Goal: Check status: Check status

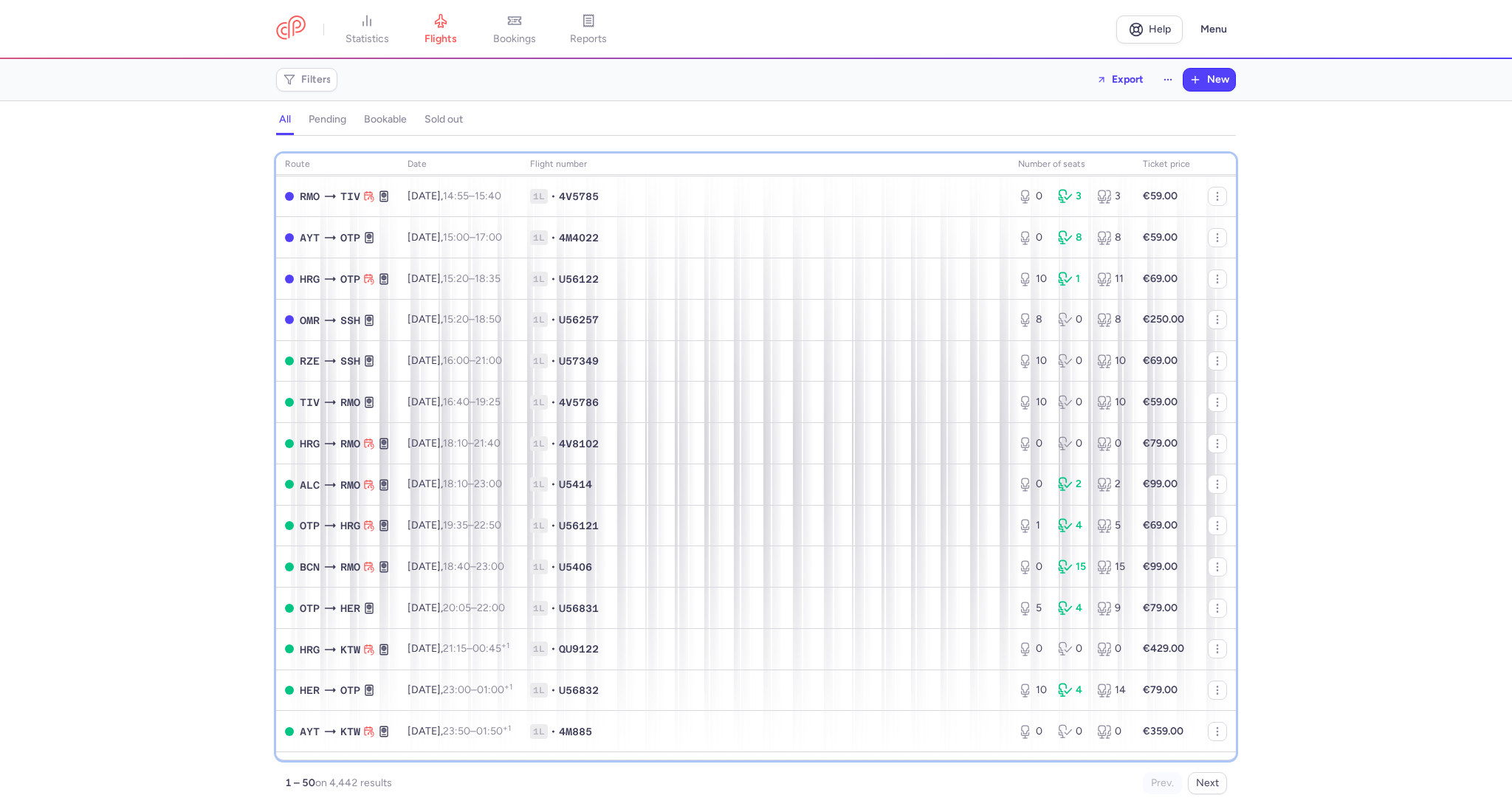
scroll to position [975, 0]
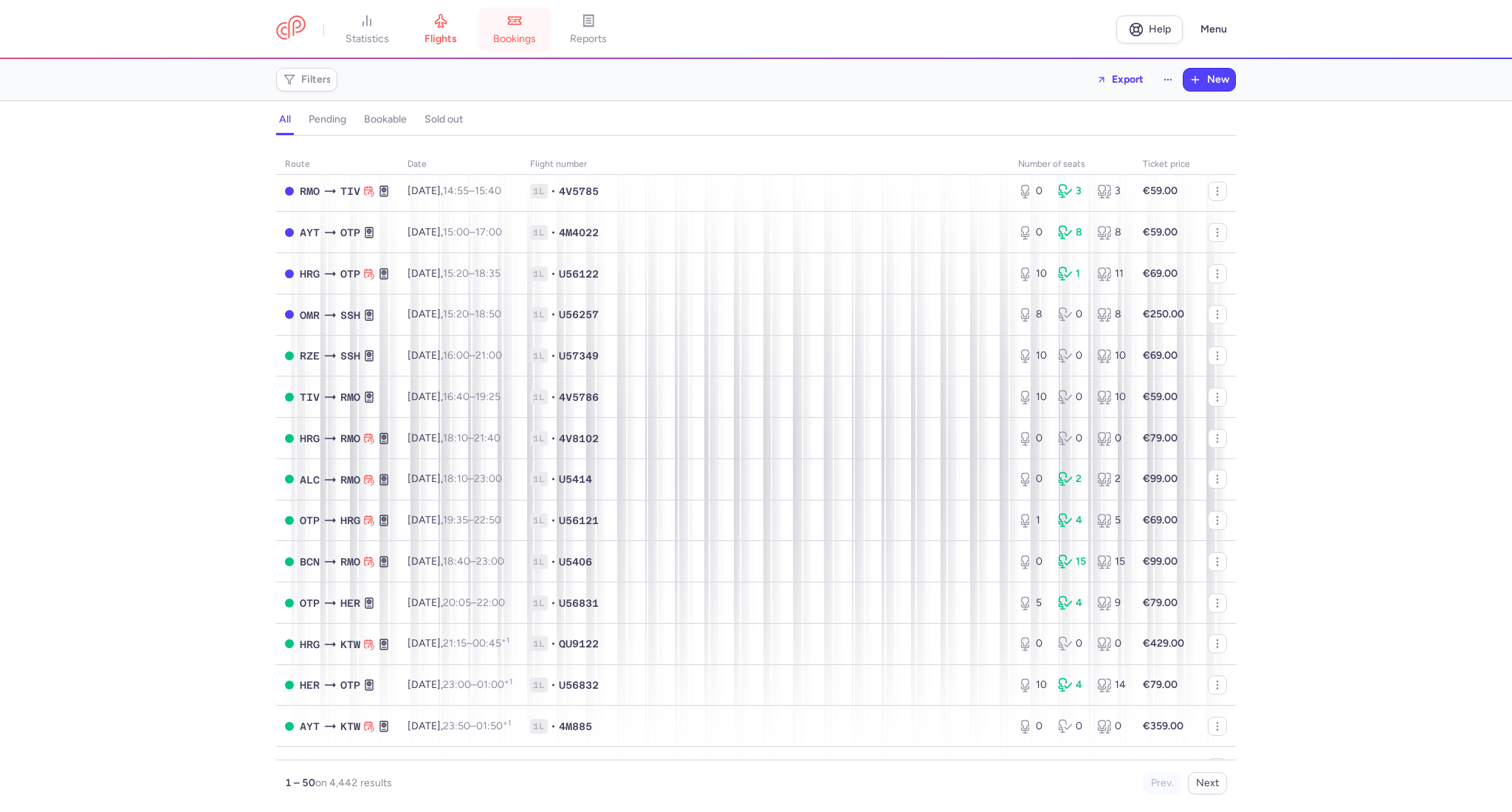
click at [505, 35] on span "bookings" at bounding box center [515, 39] width 43 height 13
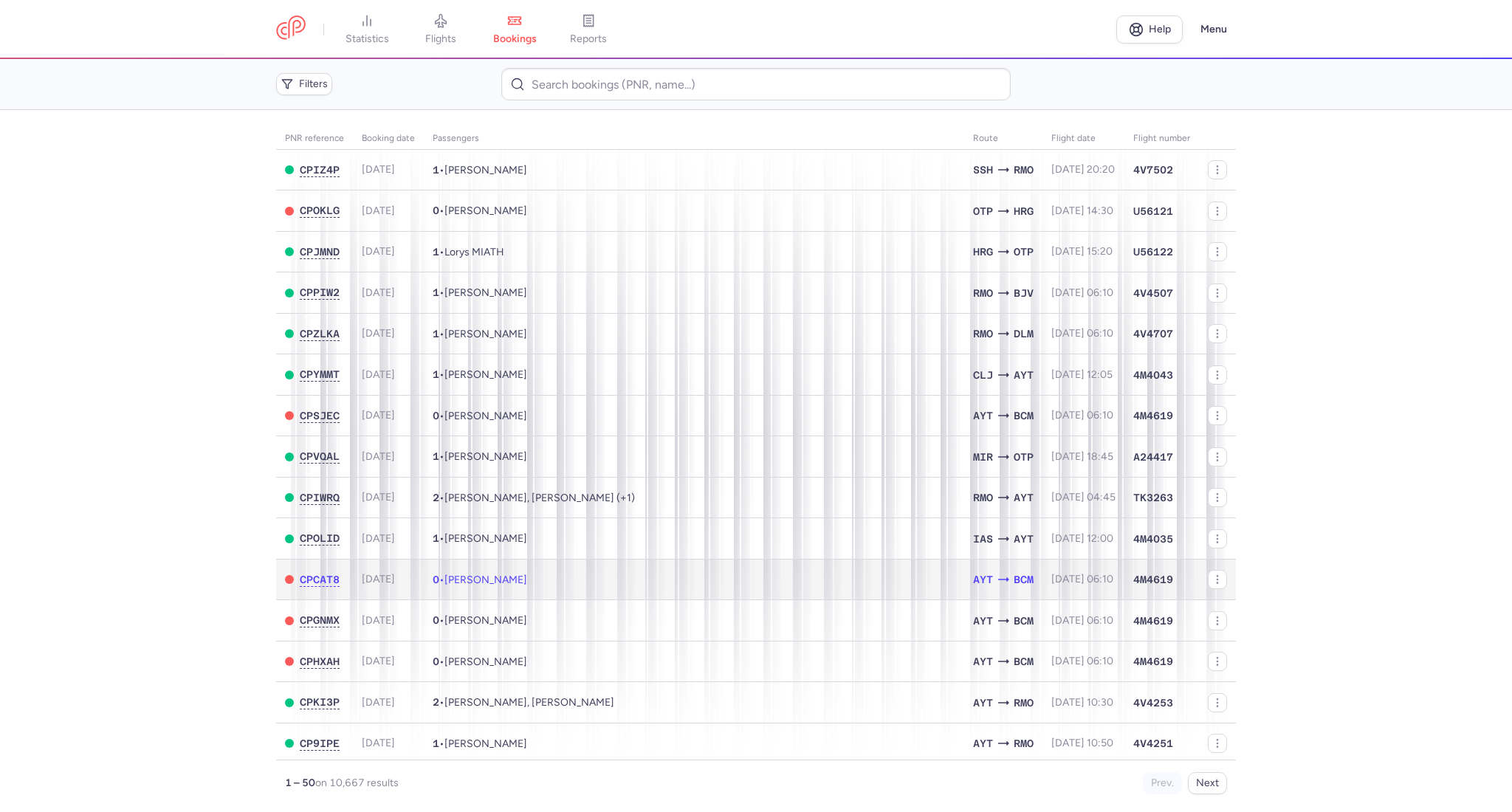
click at [487, 570] on td "0 • [PERSON_NAME]" at bounding box center [694, 579] width 540 height 41
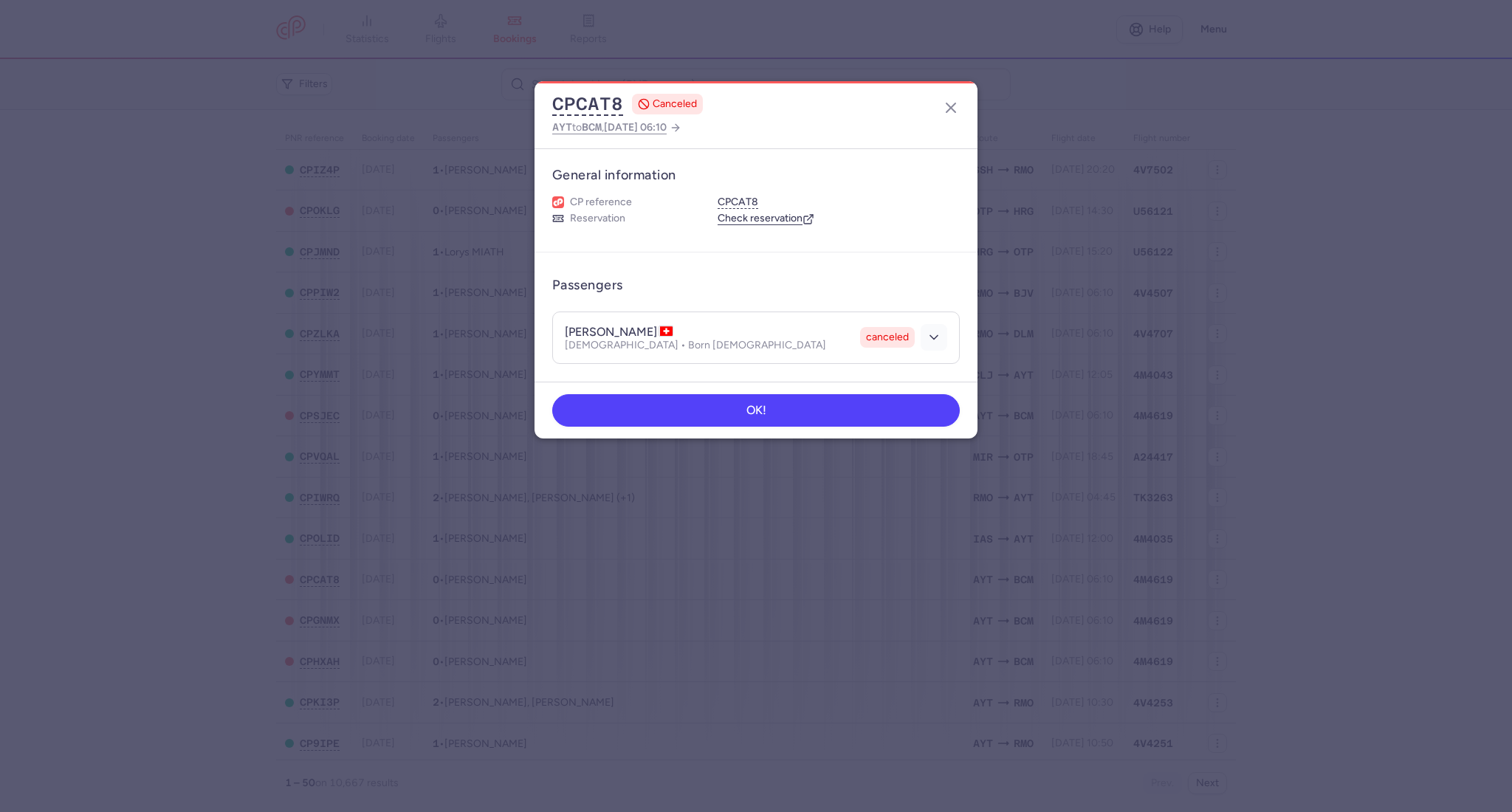
click at [924, 345] on button "button" at bounding box center [934, 338] width 26 height 26
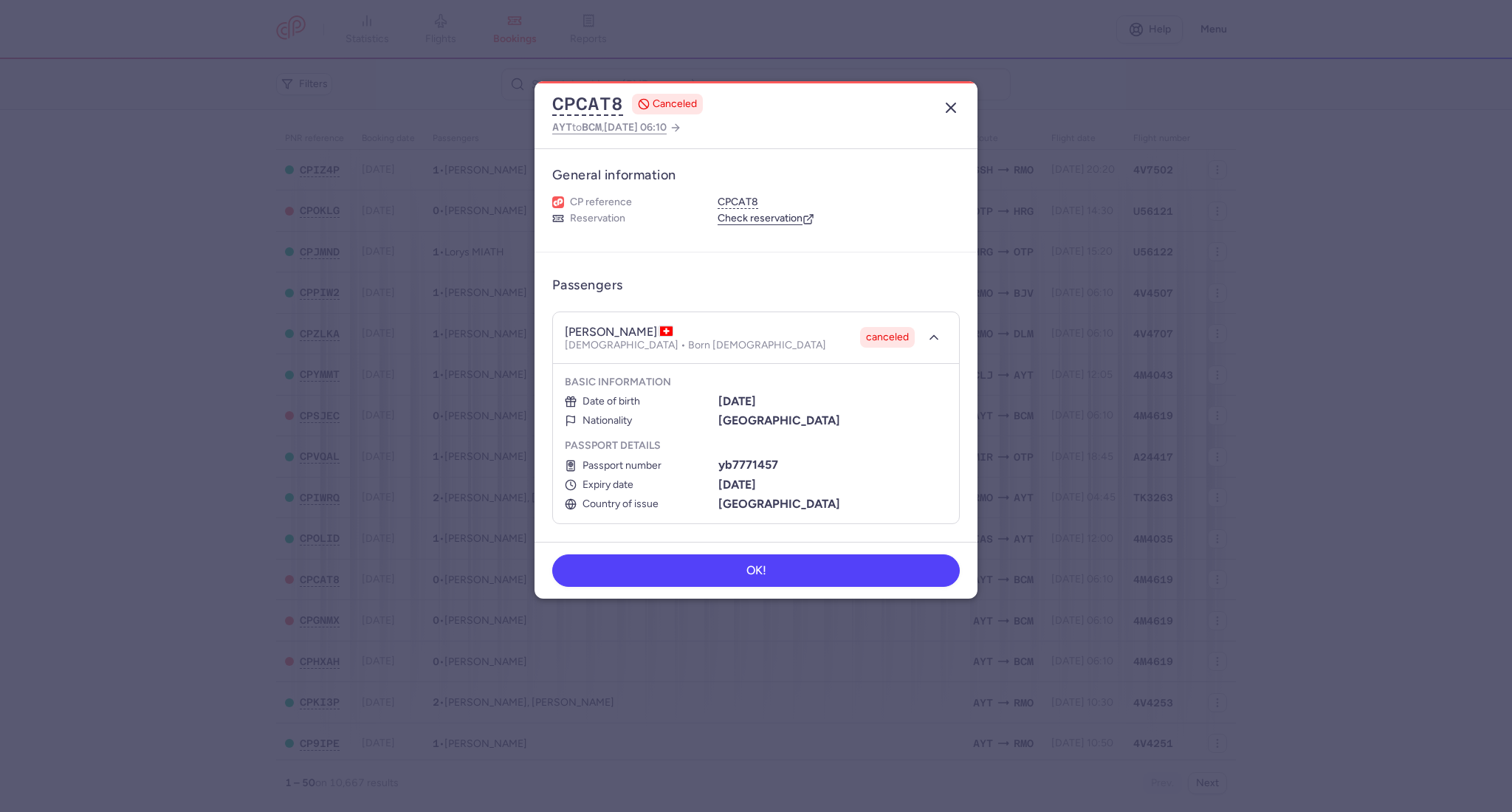
click at [941, 113] on button "button" at bounding box center [950, 107] width 23 height 23
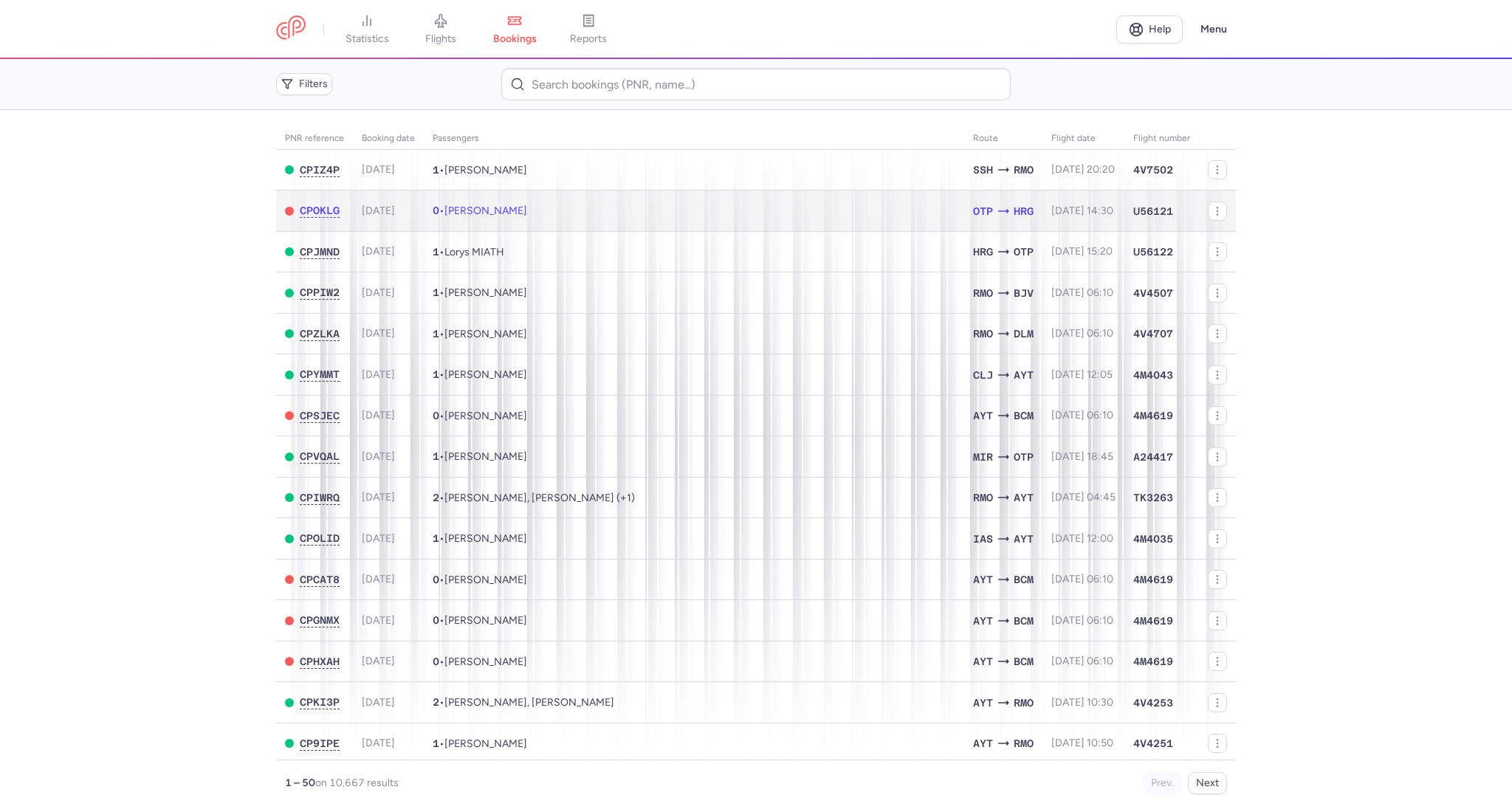
click at [527, 204] on span "[PERSON_NAME]" at bounding box center [486, 210] width 83 height 12
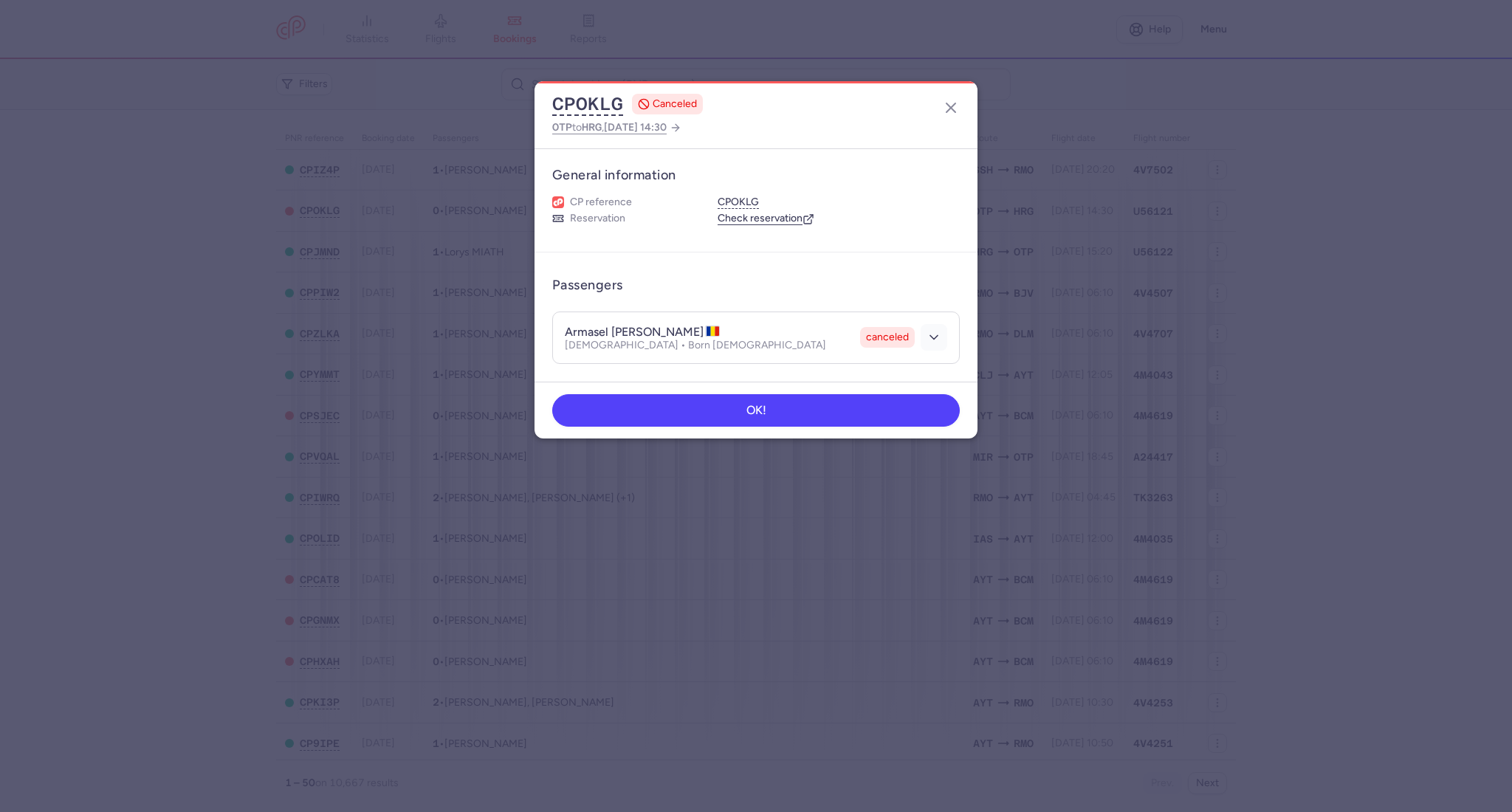
click at [936, 341] on icon "button" at bounding box center [934, 338] width 15 height 15
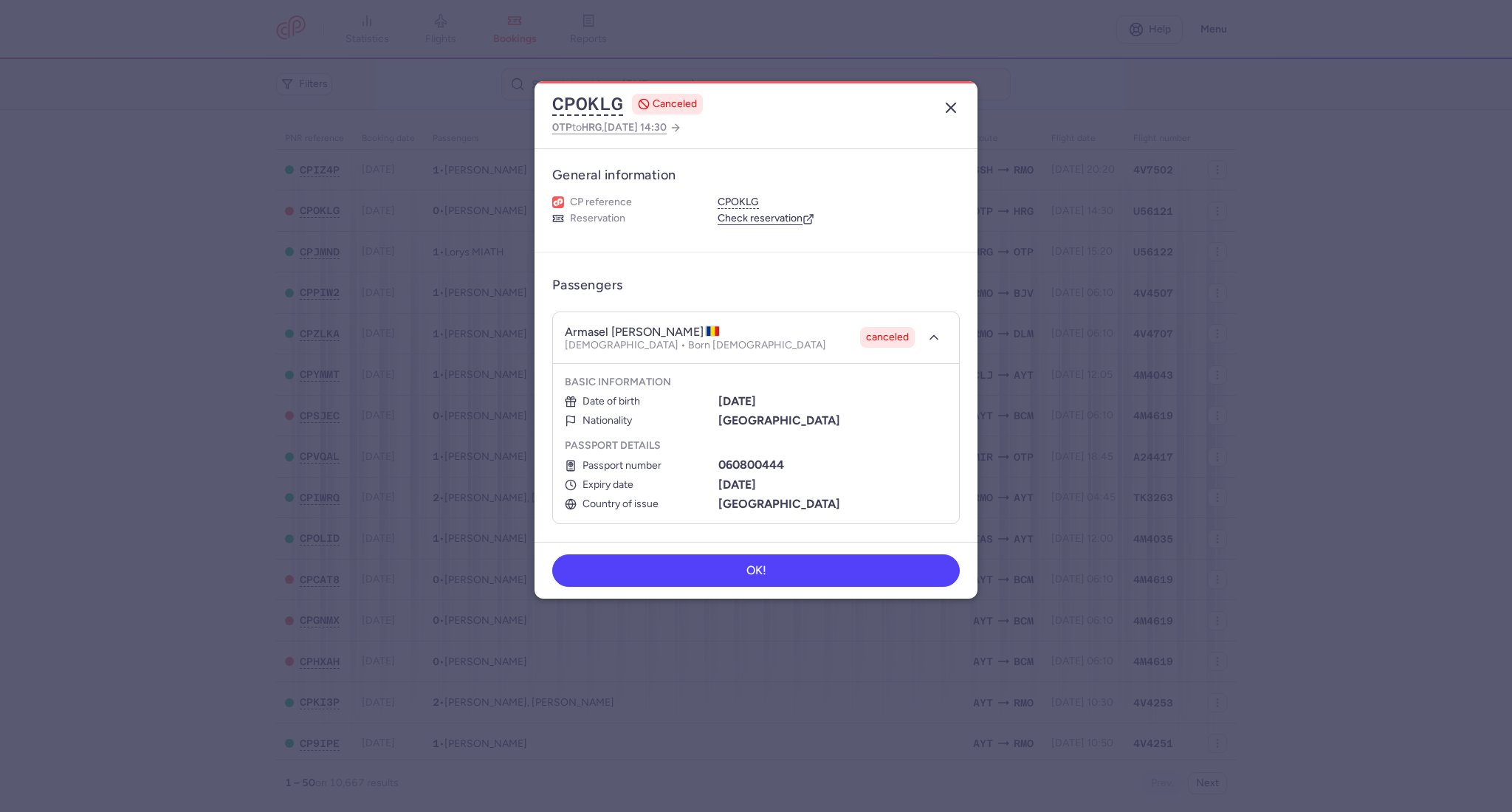
click at [955, 119] on button "button" at bounding box center [950, 107] width 23 height 23
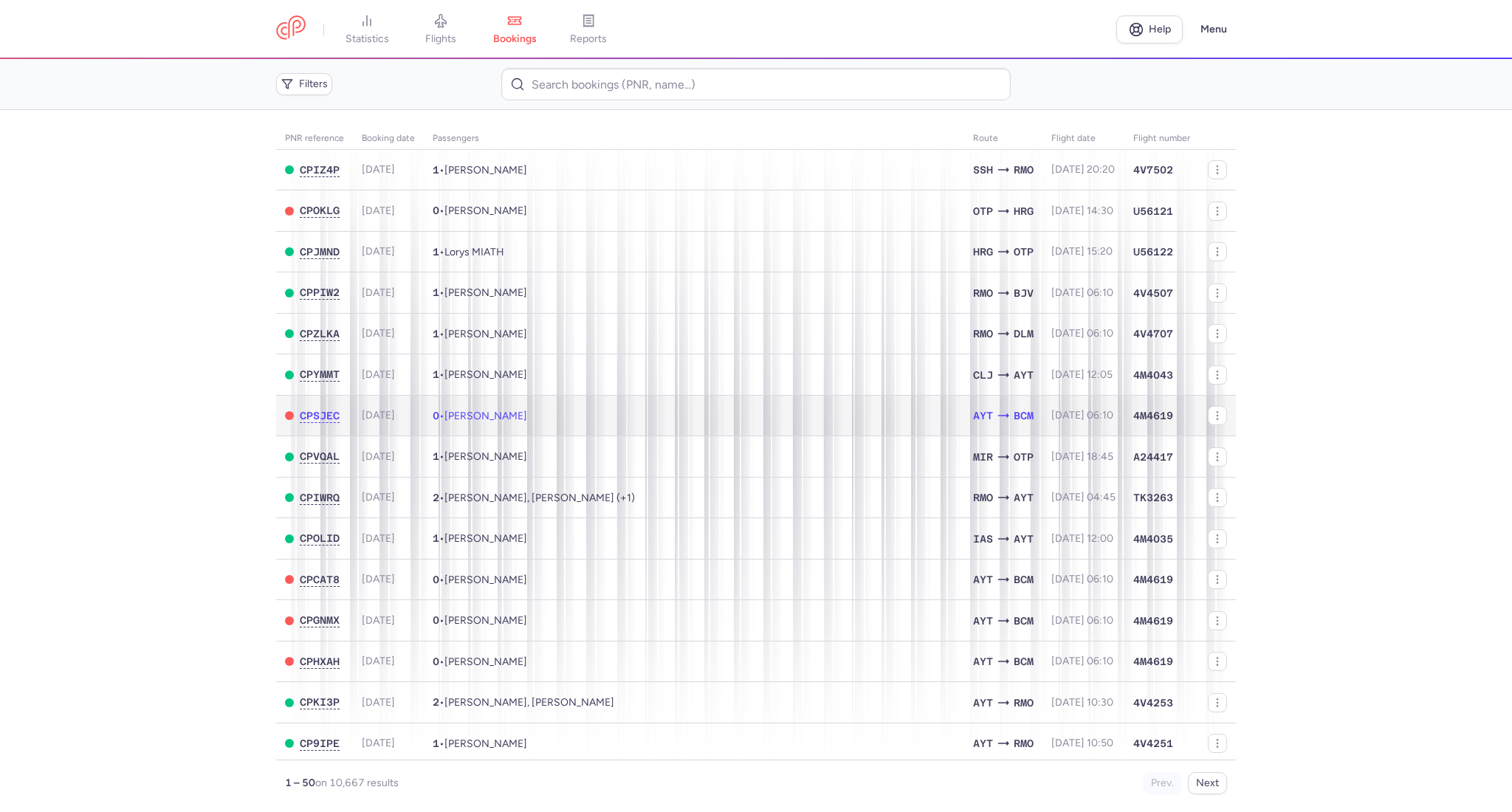
click at [453, 417] on span "[PERSON_NAME]" at bounding box center [486, 415] width 83 height 12
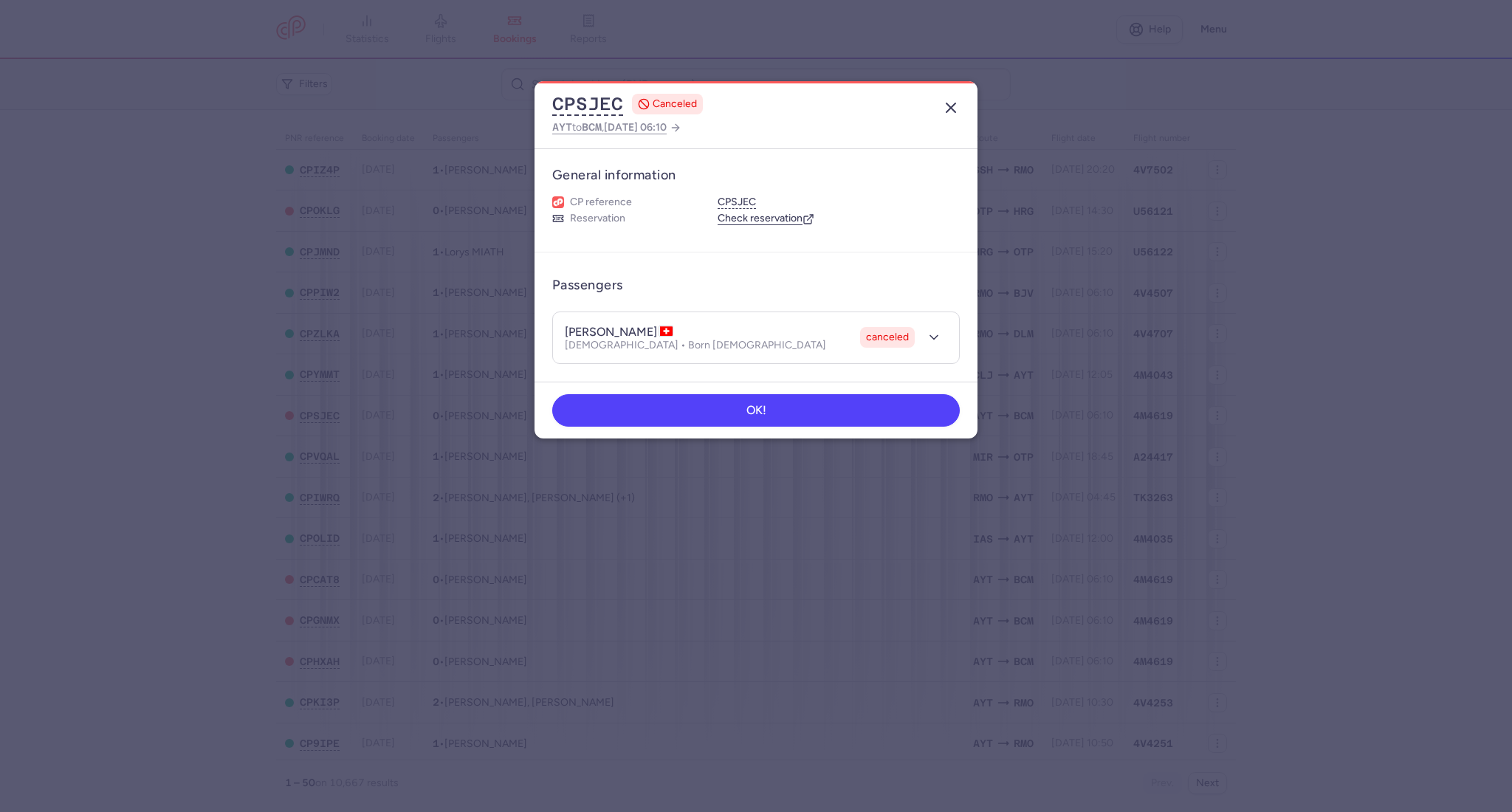
click at [946, 109] on icon "button" at bounding box center [950, 107] width 18 height 18
